Goal: Task Accomplishment & Management: Use online tool/utility

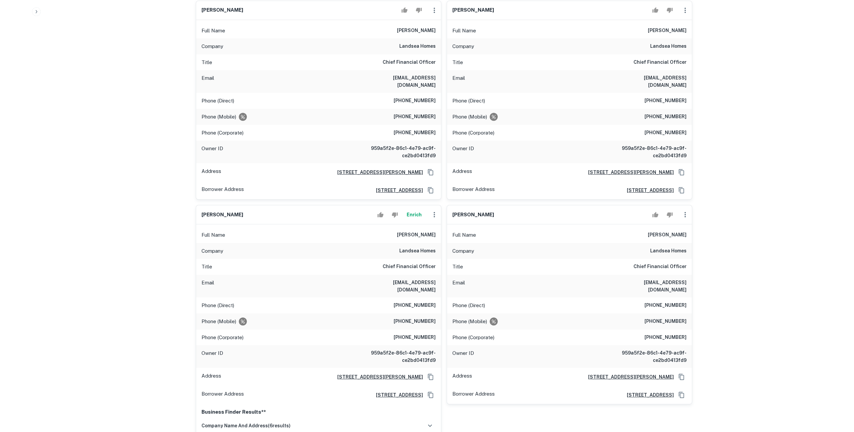
scroll to position [2845, 0]
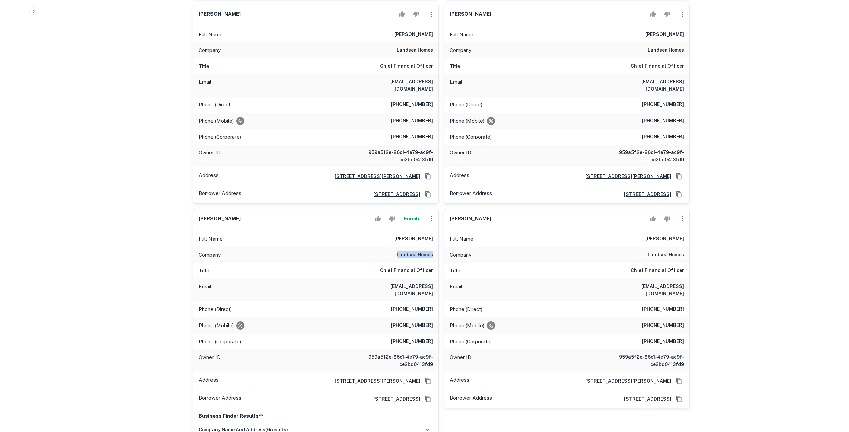
drag, startPoint x: 392, startPoint y: 159, endPoint x: 432, endPoint y: 159, distance: 40.4
click at [432, 247] on div "Company landsea homes" at bounding box center [315, 255] width 245 height 16
click at [432, 251] on h6 "landsea homes" at bounding box center [415, 255] width 36 height 8
click at [417, 212] on button "Enrich" at bounding box center [411, 218] width 21 height 13
